Goal: Task Accomplishment & Management: Manage account settings

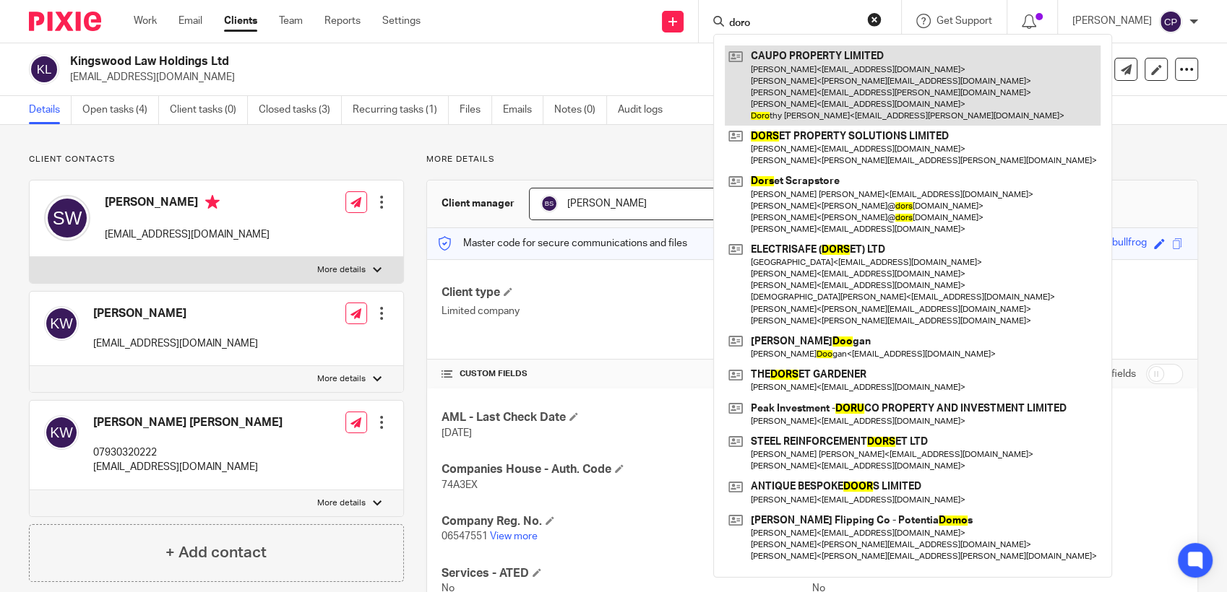
type input "doro"
click at [802, 105] on link at bounding box center [913, 86] width 376 height 80
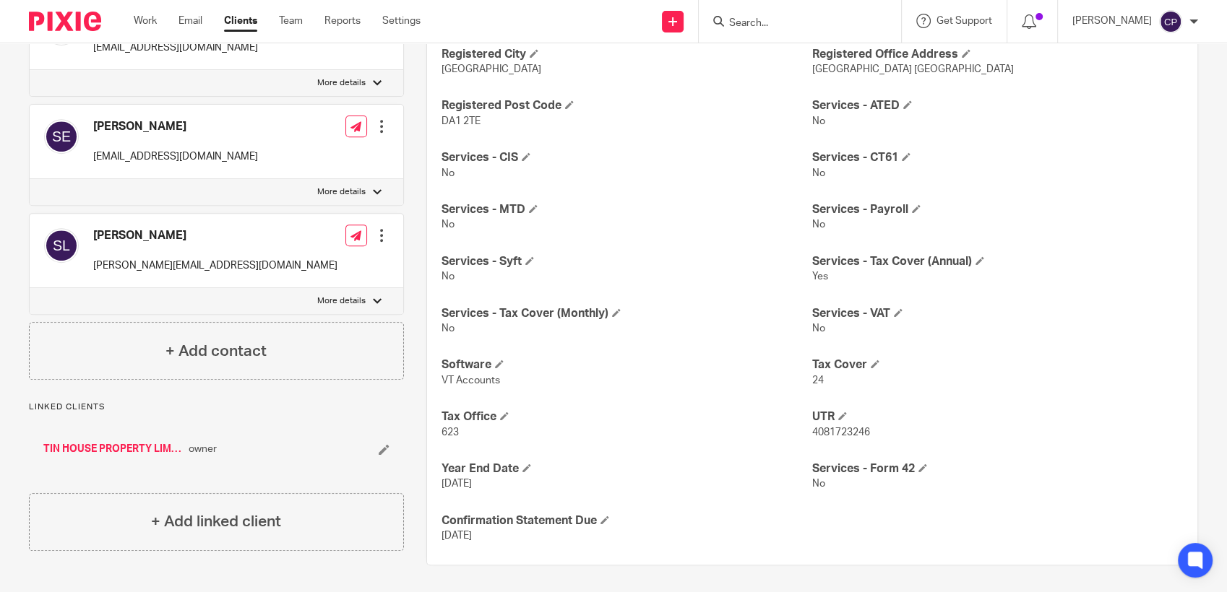
scroll to position [573, 0]
click at [94, 451] on link "TIN HOUSE PROPERTY LIMITED" at bounding box center [112, 448] width 138 height 14
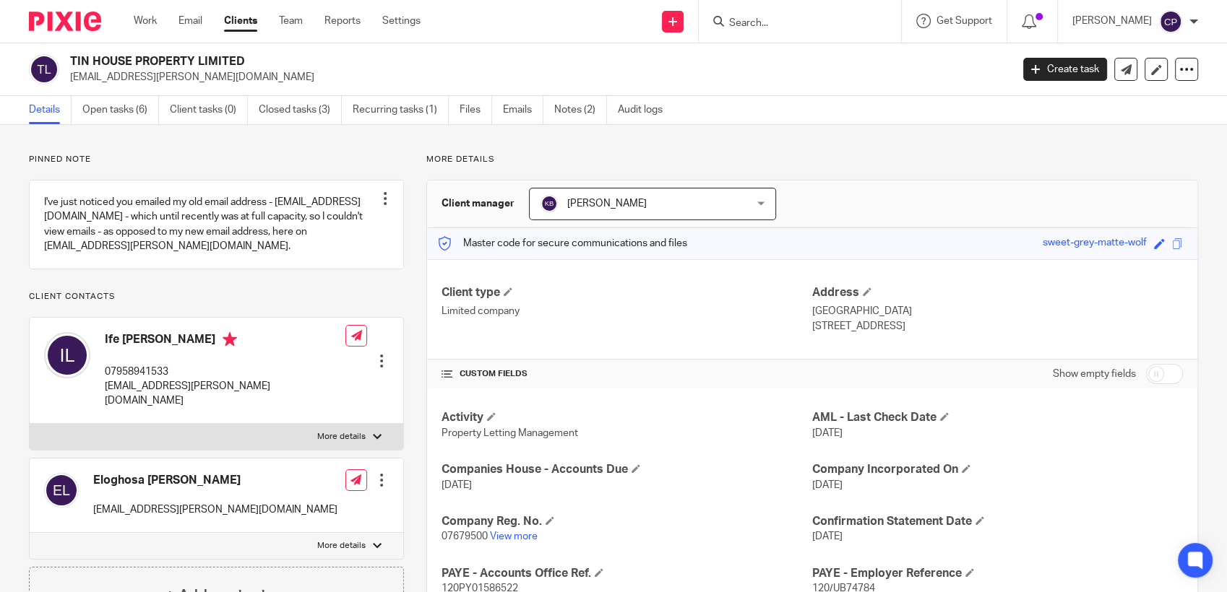
click at [748, 23] on input "Search" at bounding box center [793, 23] width 130 height 13
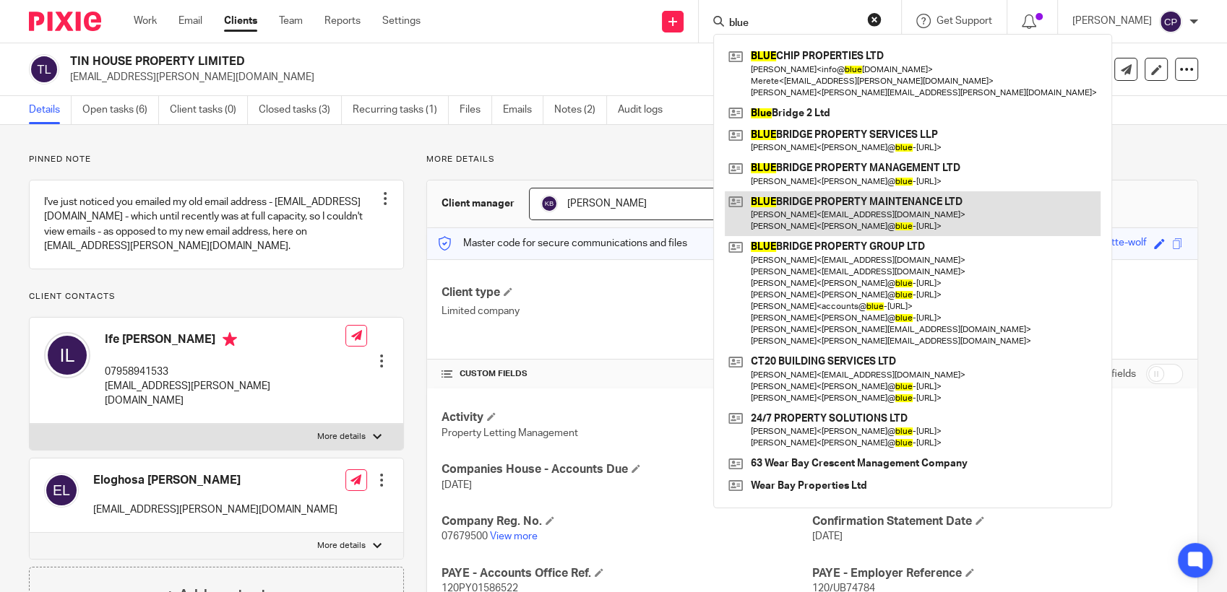
type input "blue"
click at [770, 215] on link at bounding box center [913, 213] width 376 height 45
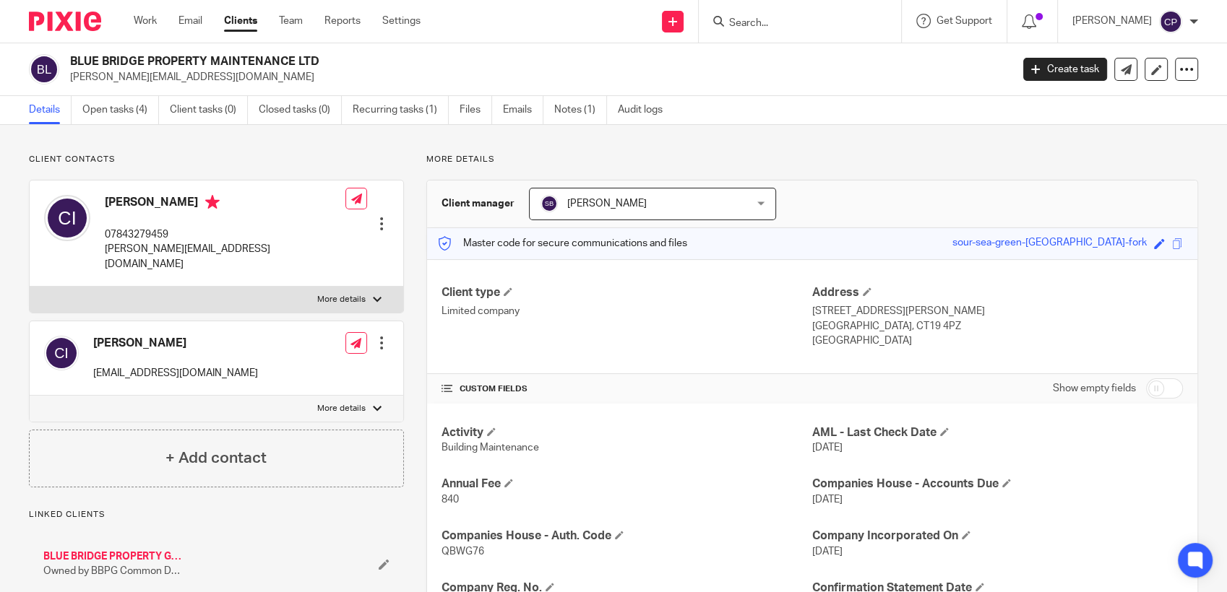
click at [467, 111] on link "Files" at bounding box center [475, 110] width 33 height 28
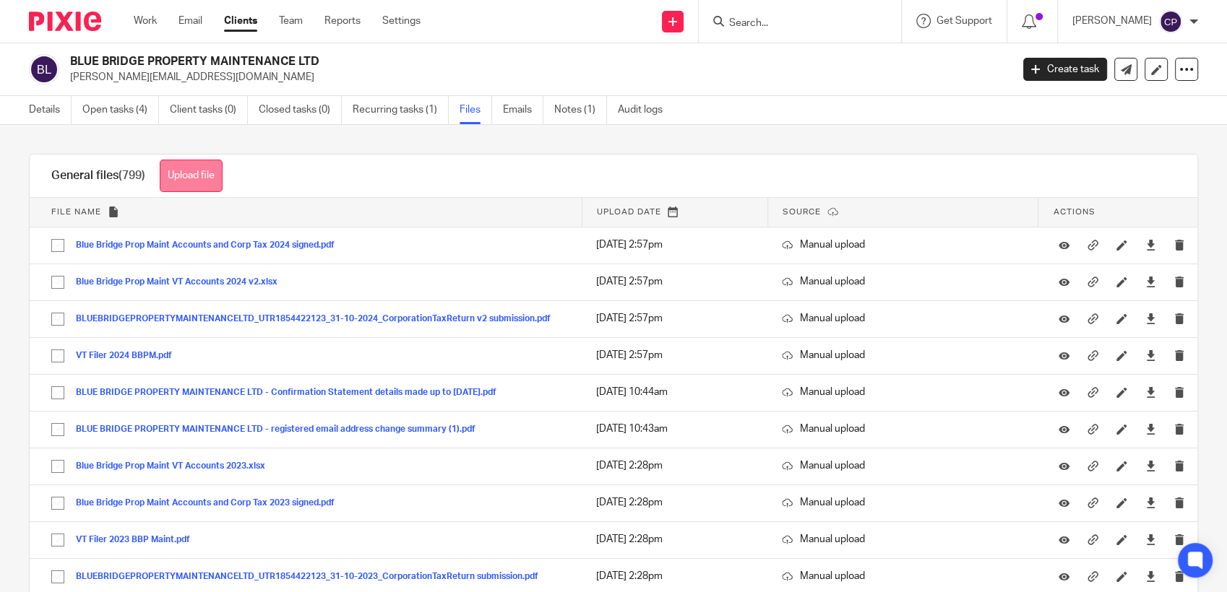
click at [197, 179] on button "Upload file" at bounding box center [191, 176] width 63 height 33
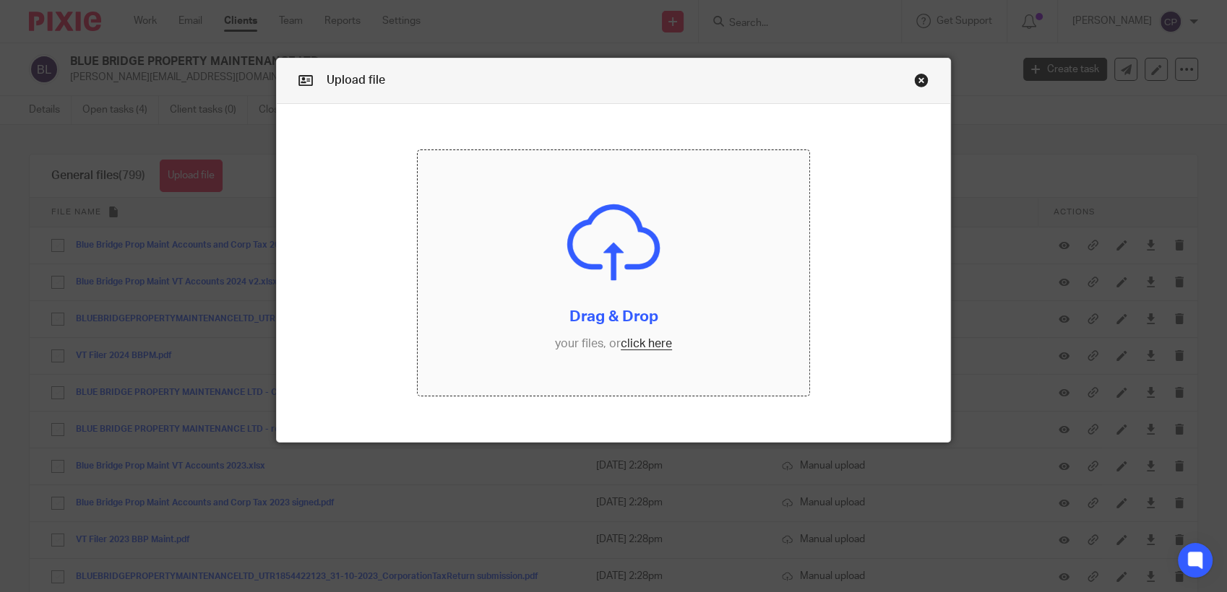
click at [647, 347] on input "file" at bounding box center [614, 273] width 392 height 246
